Goal: Transaction & Acquisition: Subscribe to service/newsletter

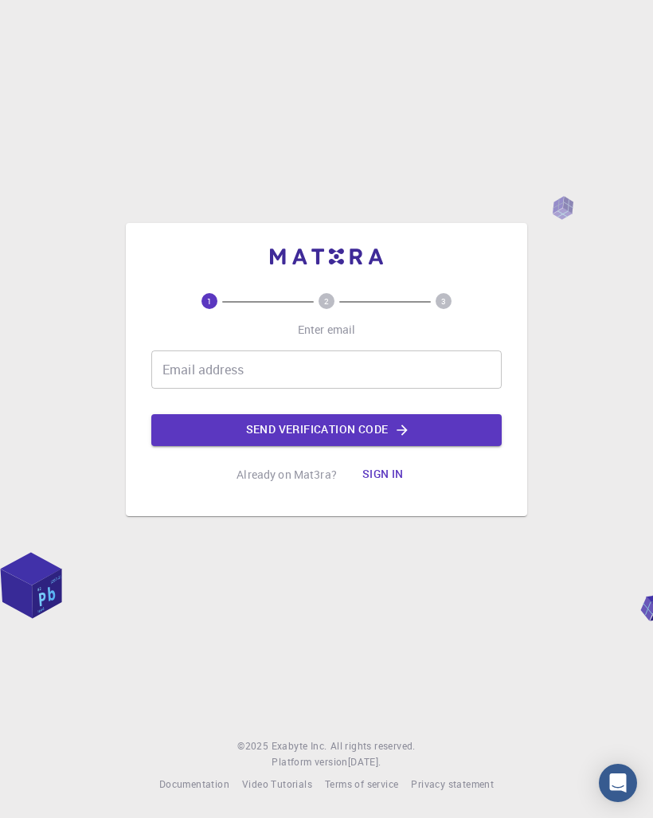
click at [469, 376] on input "Email address" at bounding box center [326, 369] width 350 height 38
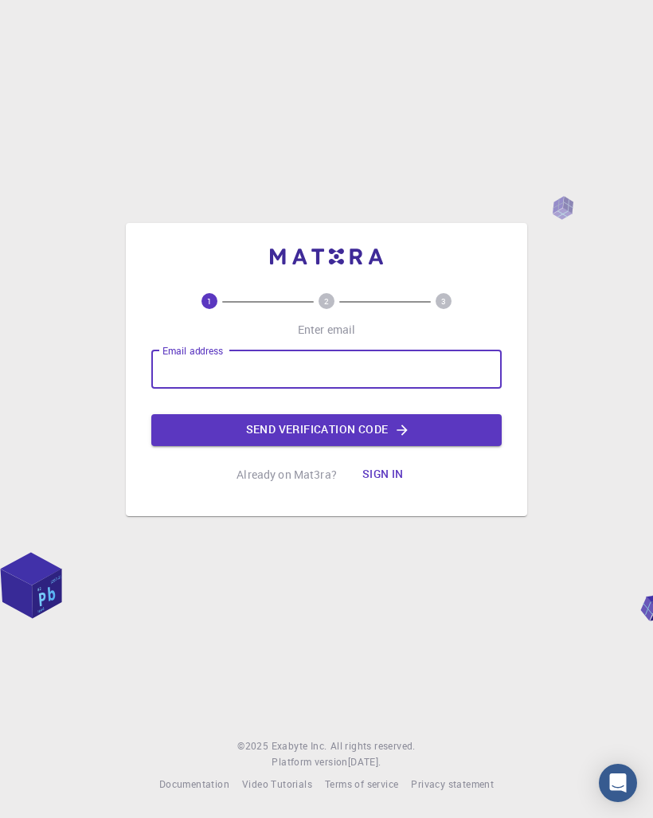
type input "[EMAIL_ADDRESS][DOMAIN_NAME]"
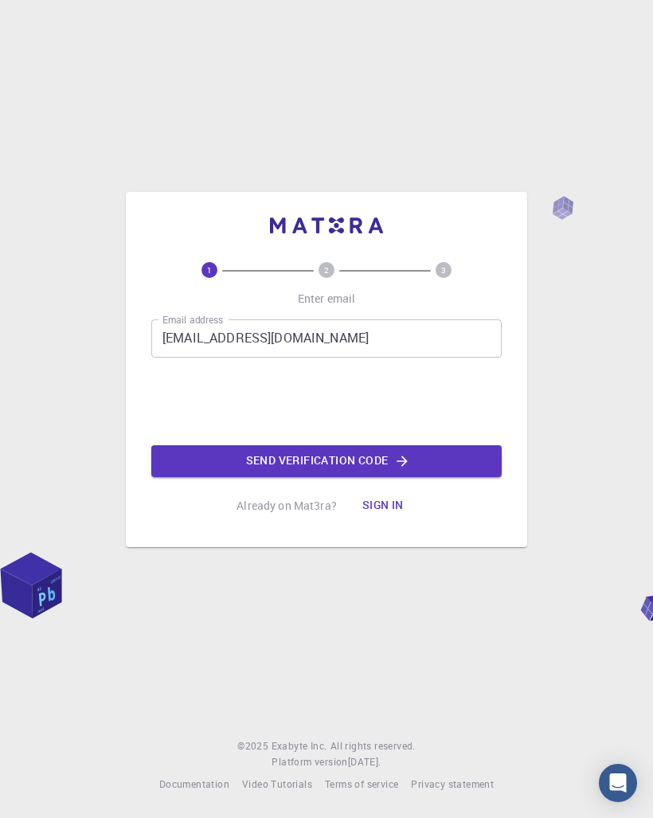
click at [452, 455] on button "Send verification code" at bounding box center [326, 461] width 350 height 32
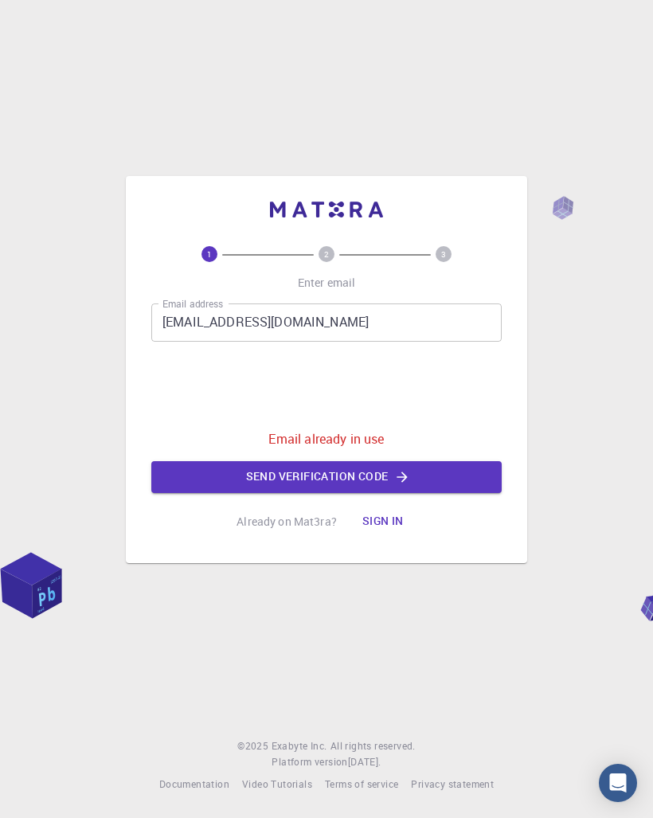
click at [402, 522] on button "Sign in" at bounding box center [383, 522] width 67 height 32
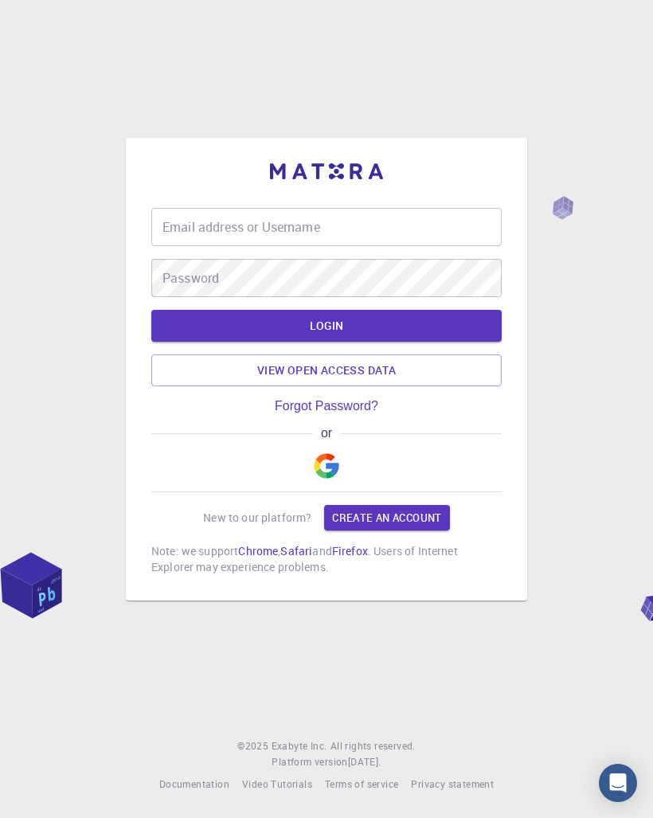
click at [336, 462] on img "button" at bounding box center [326, 465] width 25 height 25
